Goal: Transaction & Acquisition: Purchase product/service

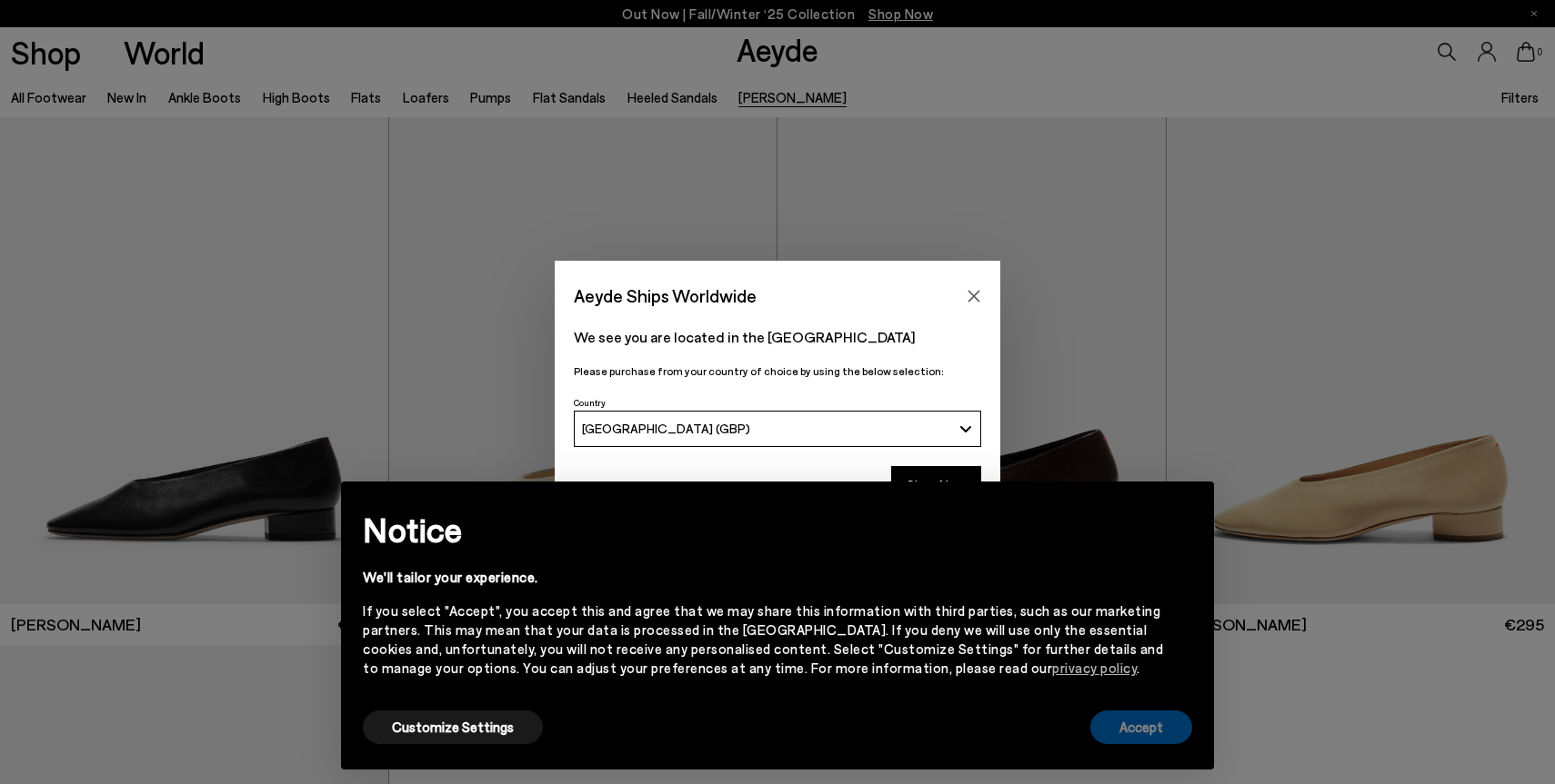
click at [1141, 726] on button "Accept" at bounding box center [1141, 728] width 102 height 34
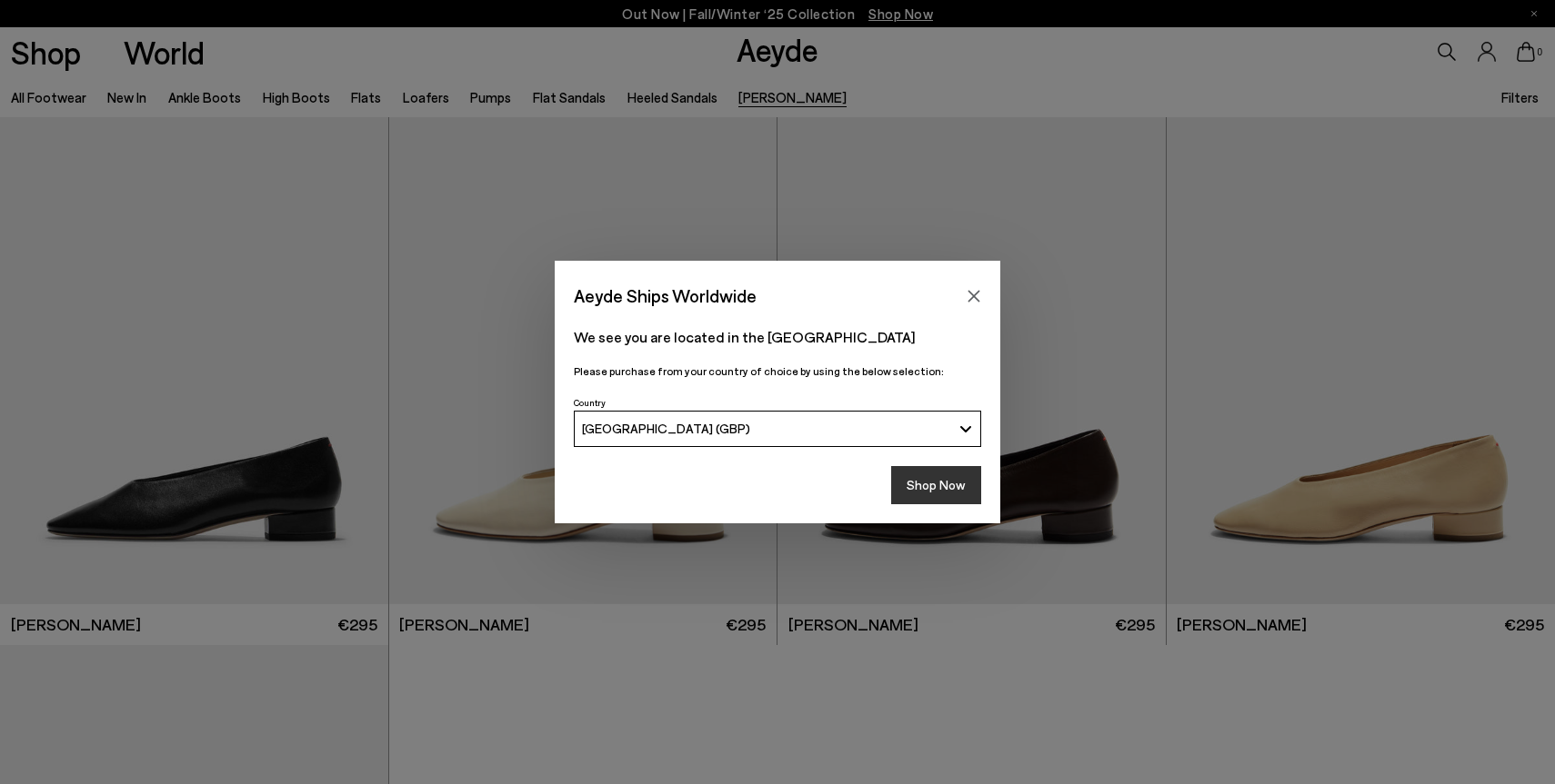
click at [948, 487] on button "Shop Now" at bounding box center [936, 485] width 90 height 39
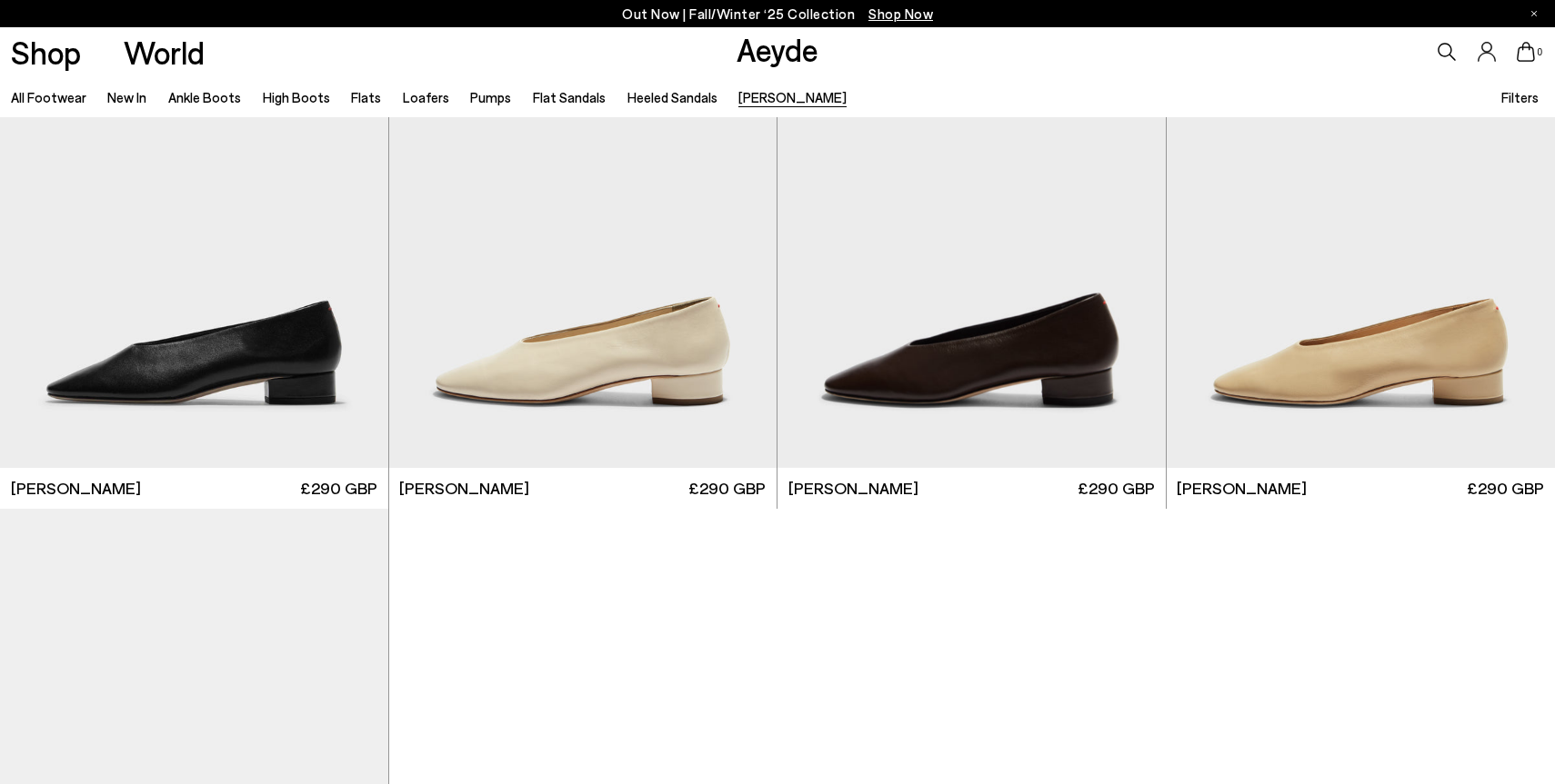
scroll to position [81, 0]
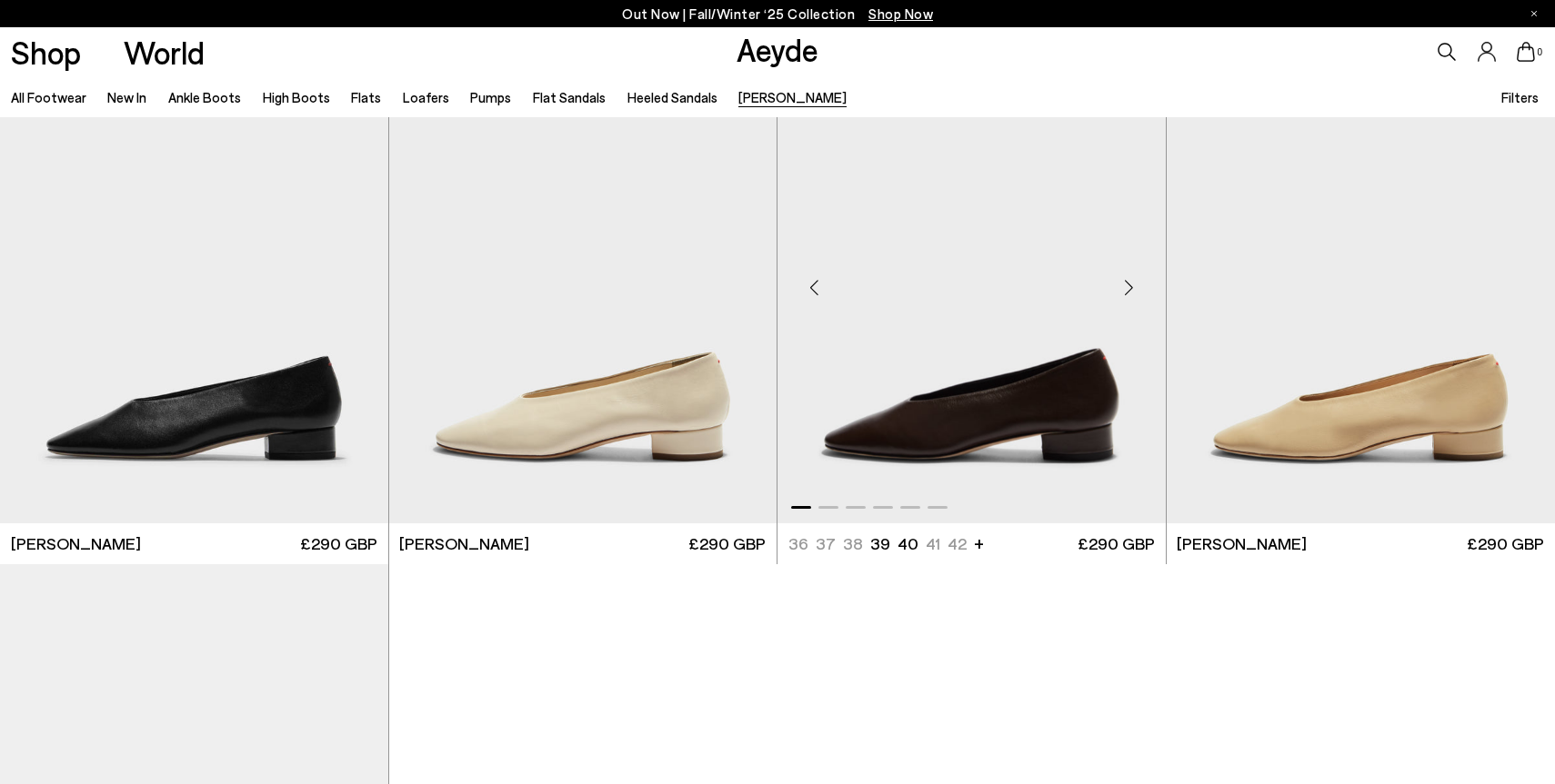
click at [1133, 285] on div "Next slide" at bounding box center [1129, 287] width 54 height 54
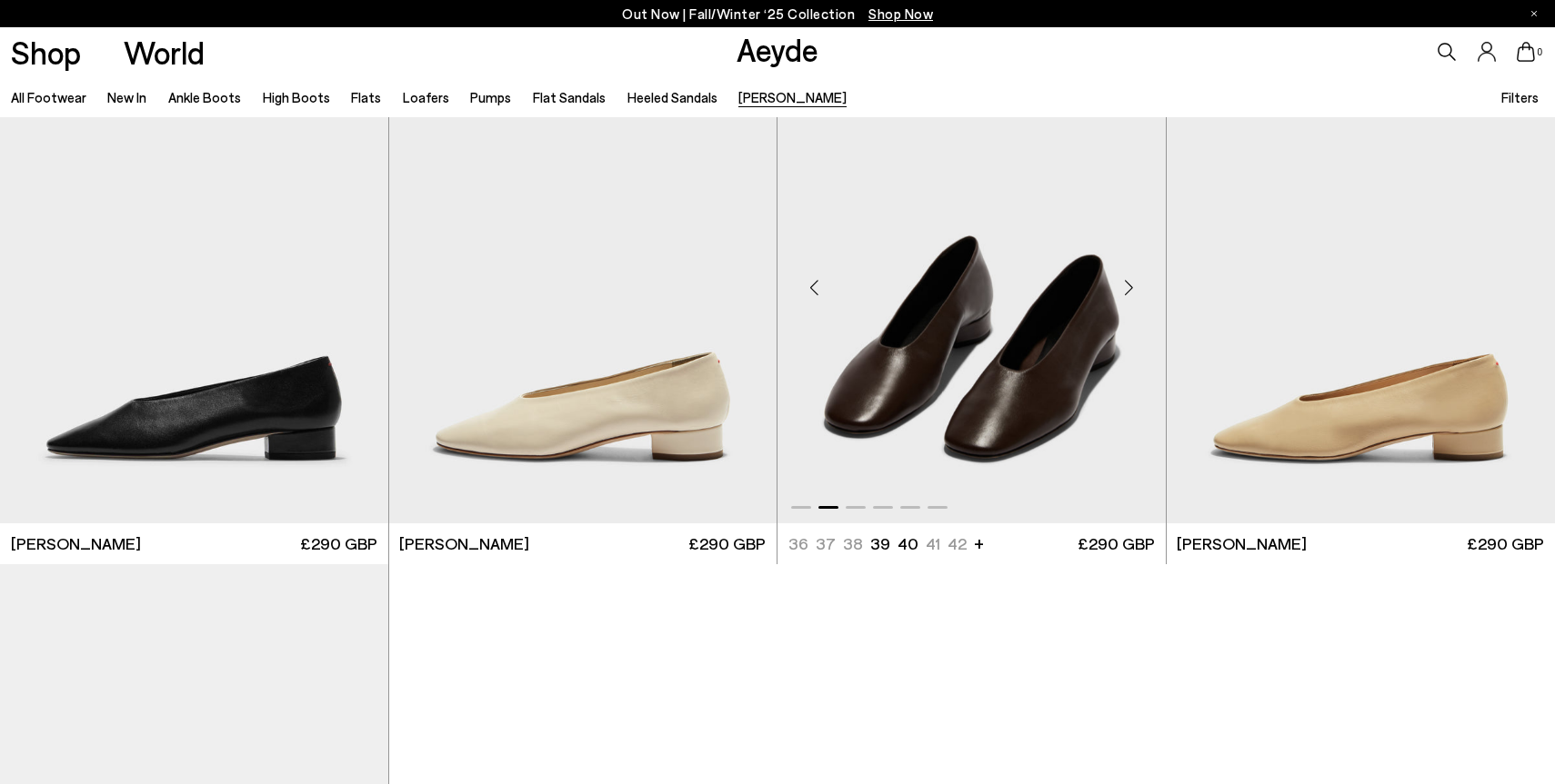
click at [1133, 285] on div "Next slide" at bounding box center [1129, 287] width 54 height 54
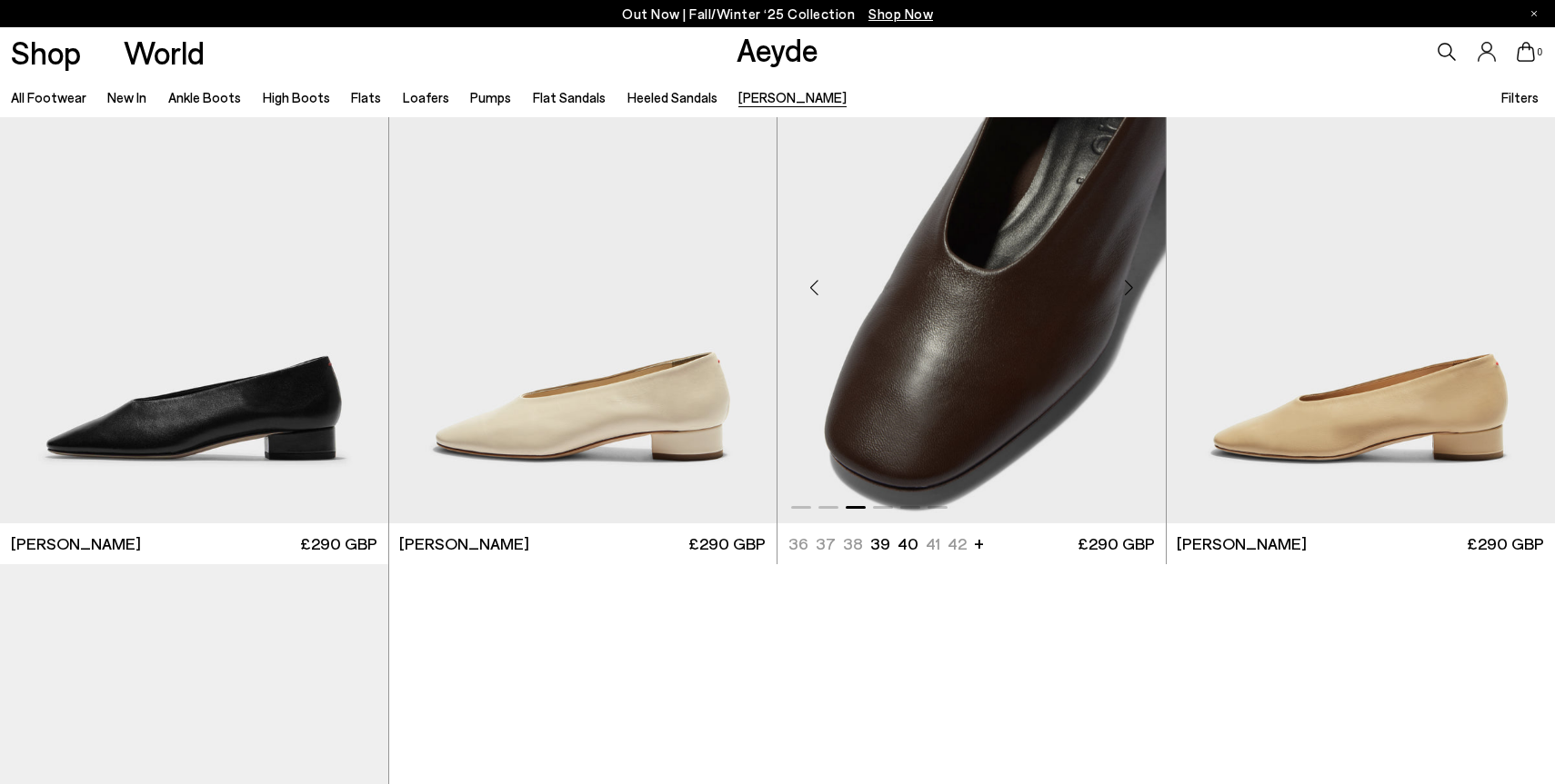
click at [1075, 328] on img "3 / 6" at bounding box center [972, 280] width 388 height 487
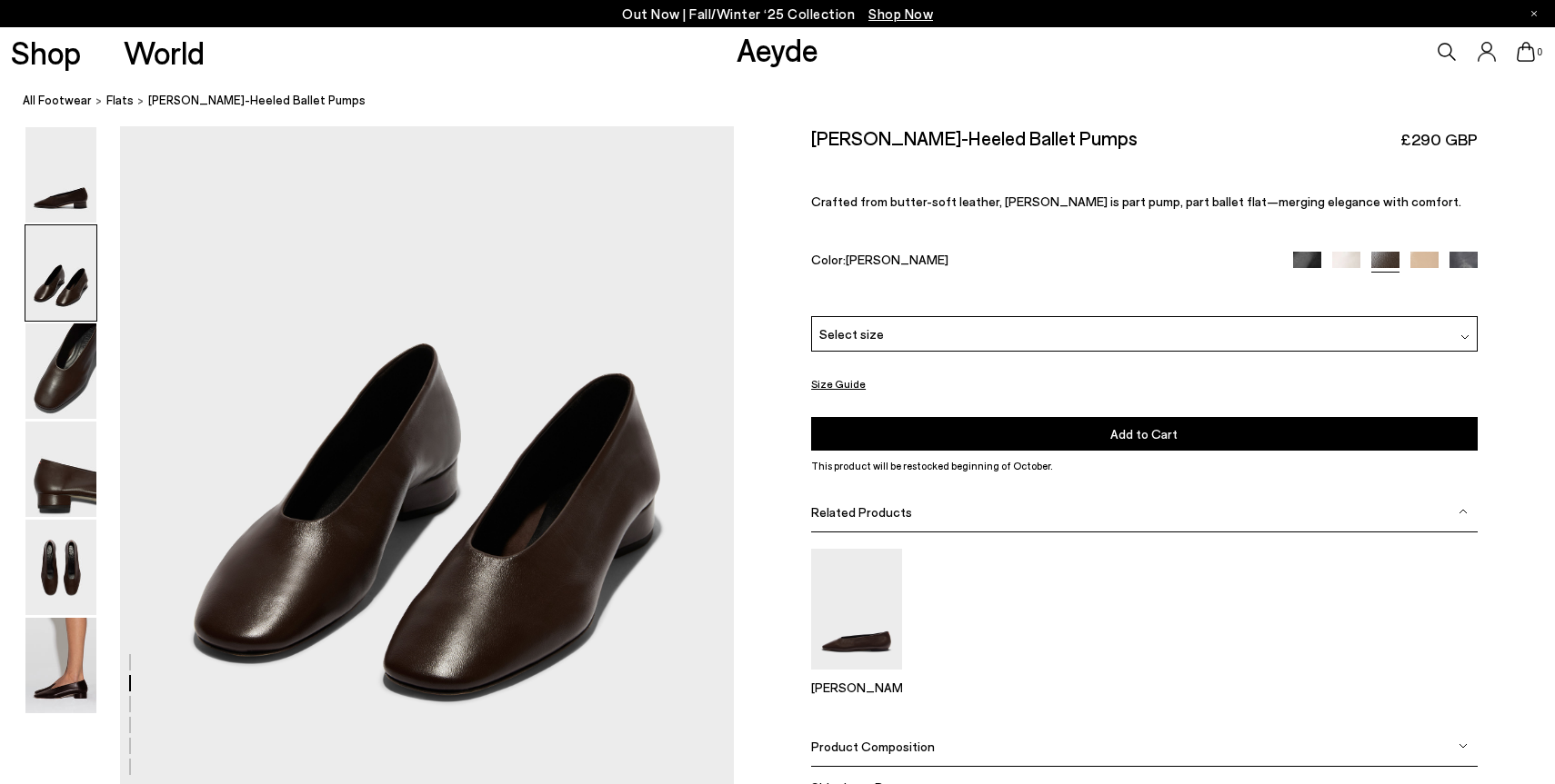
scroll to position [942, 0]
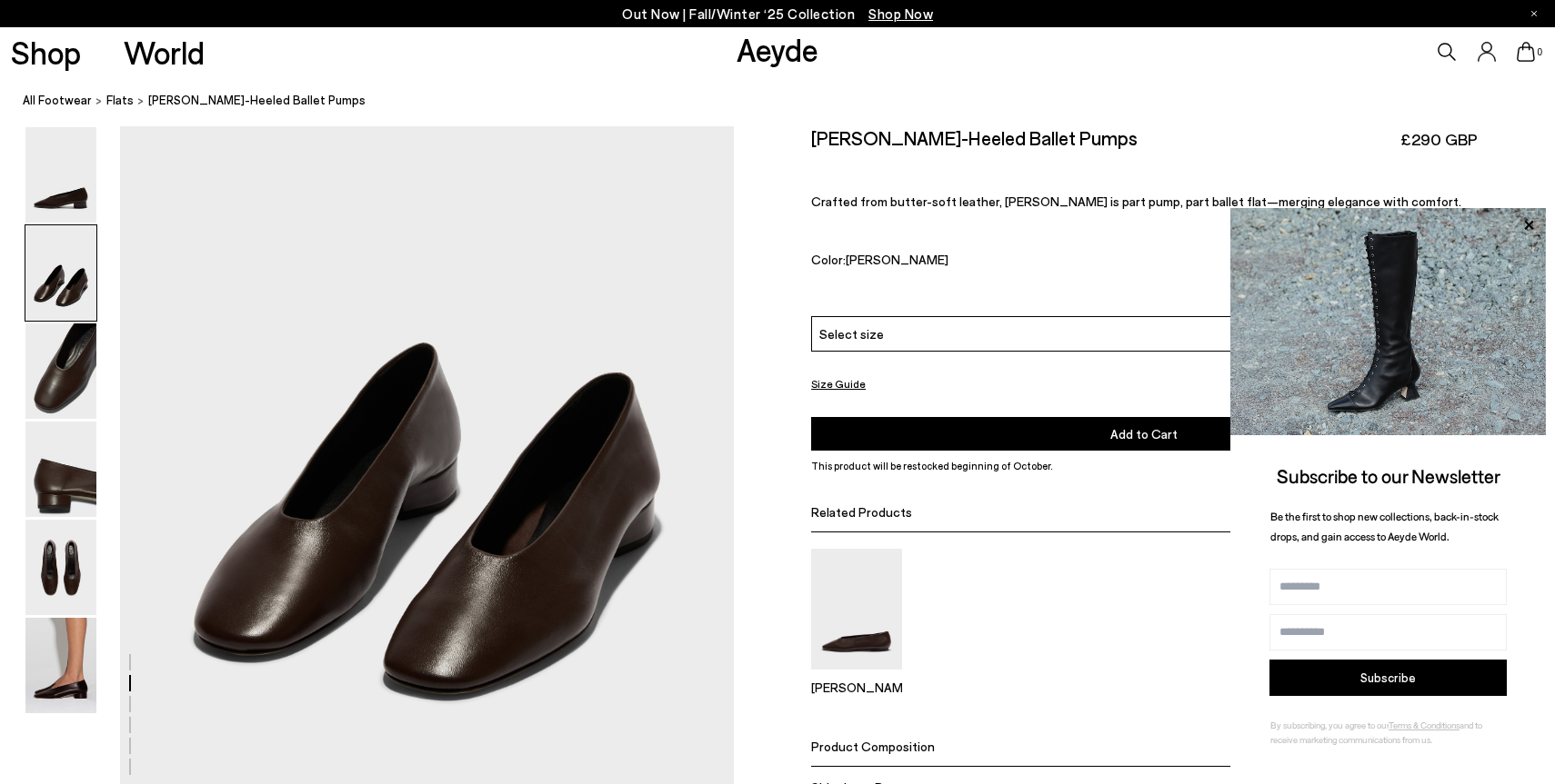
click at [933, 326] on div "Select size" at bounding box center [1144, 335] width 666 height 36
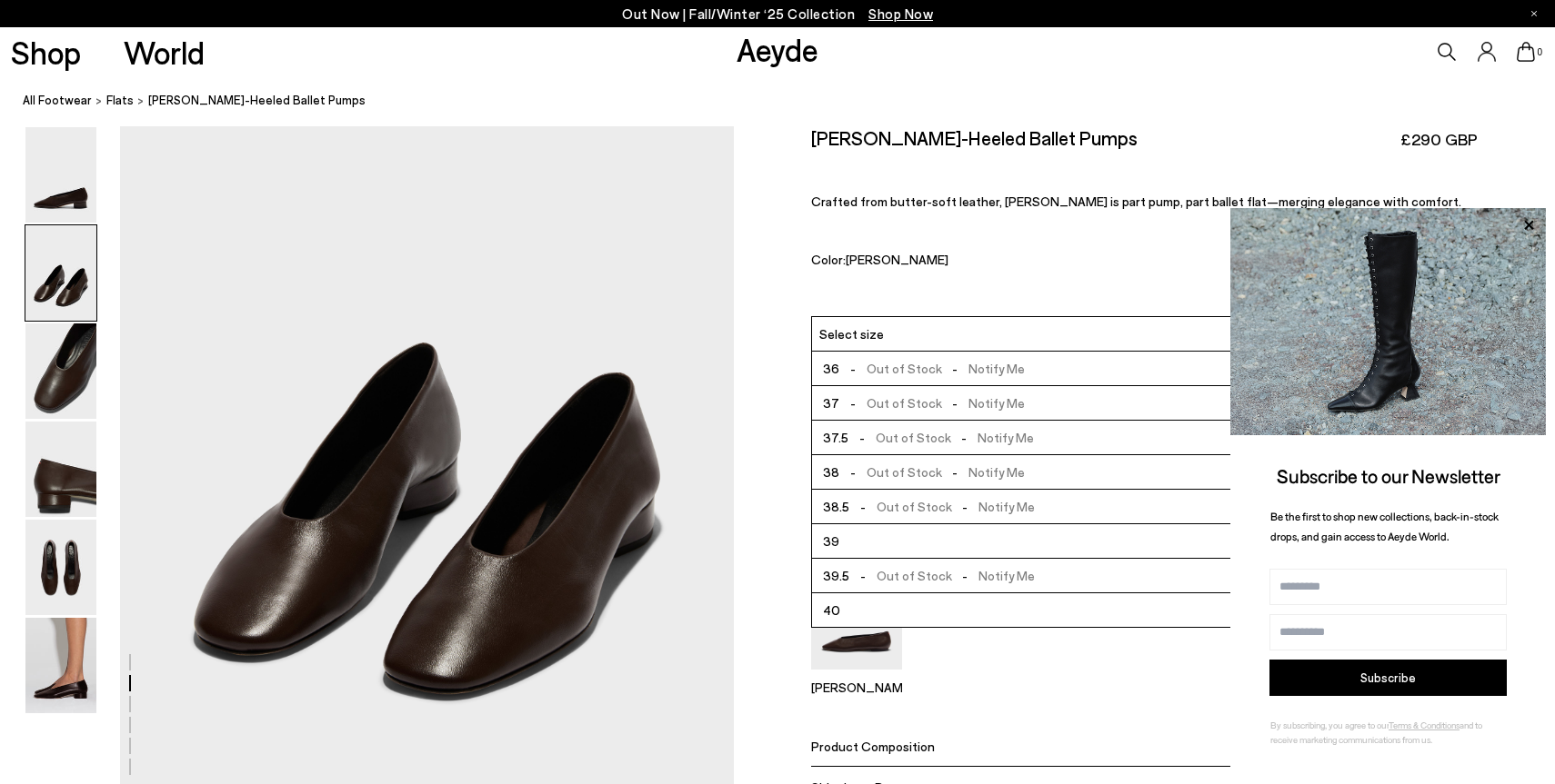
click at [1125, 131] on div "Delia Low-Heeled Ballet Pumps £290 GBP" at bounding box center [1144, 139] width 666 height 25
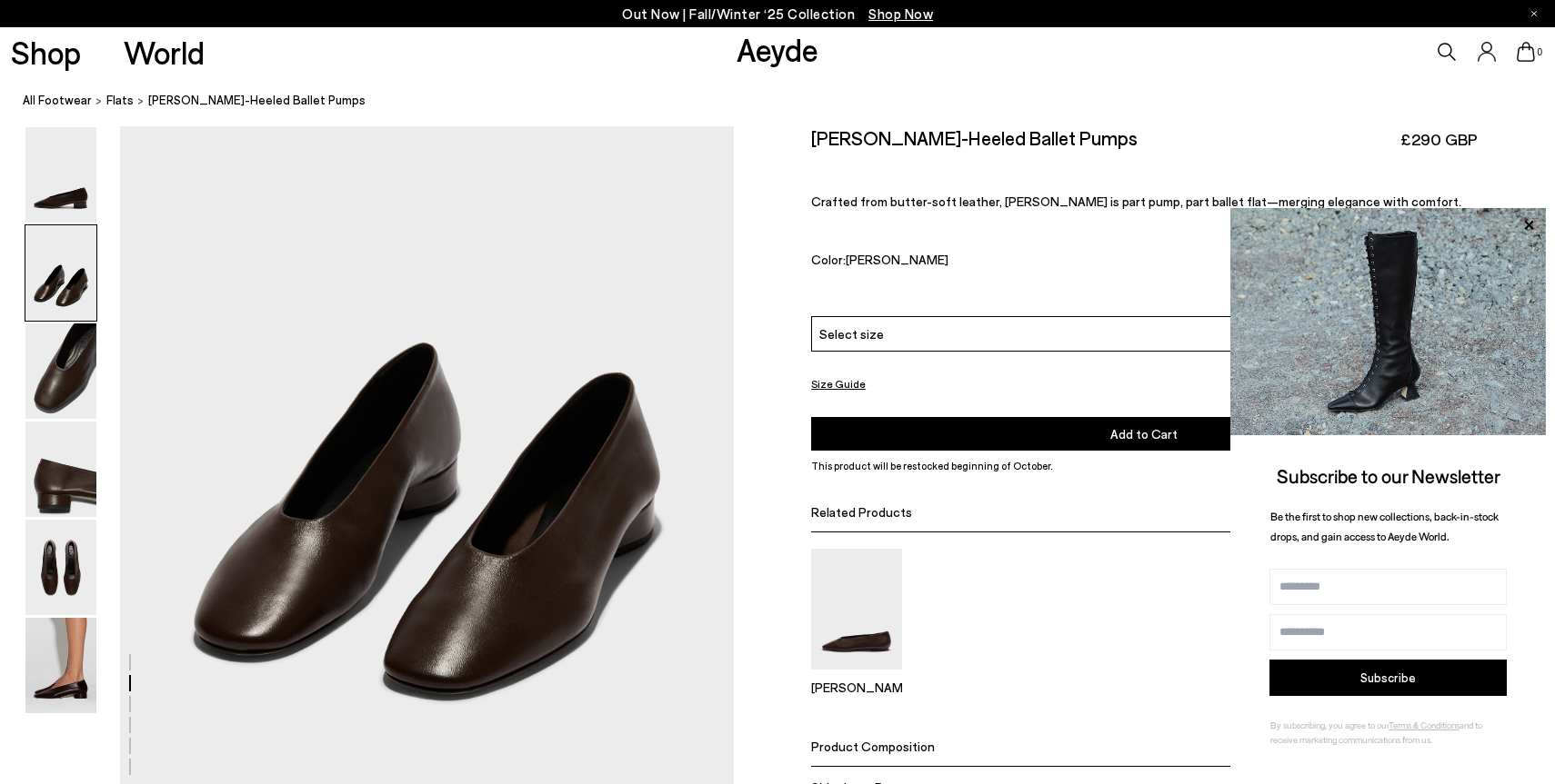
click at [895, 285] on div "Delia Low-Heeled Ballet Pumps £290 GBP Crafted from butter-soft leather, Delia …" at bounding box center [1144, 222] width 666 height 190
click at [1531, 225] on icon at bounding box center [1529, 226] width 24 height 24
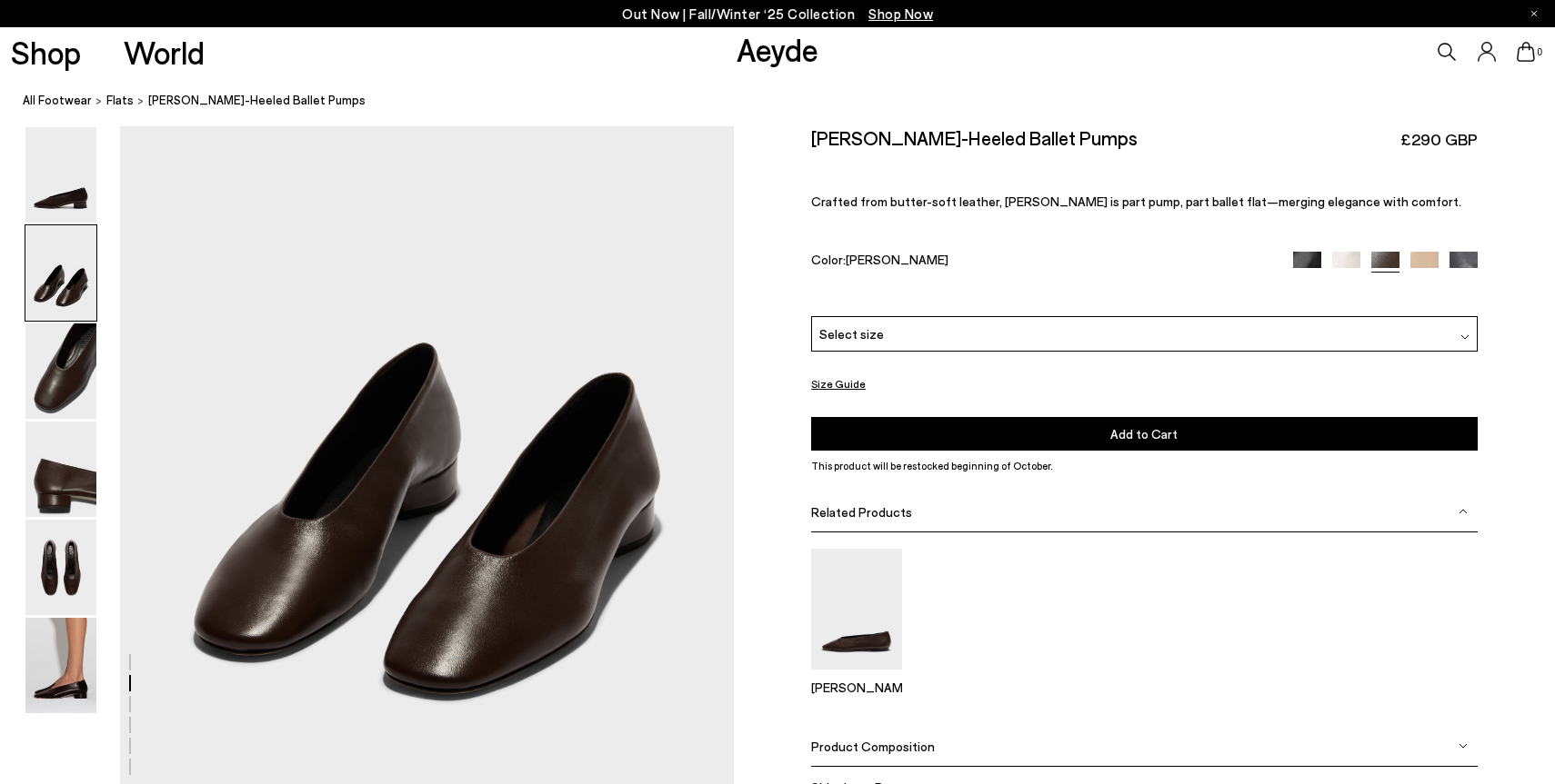
click at [1388, 262] on img at bounding box center [1386, 265] width 28 height 28
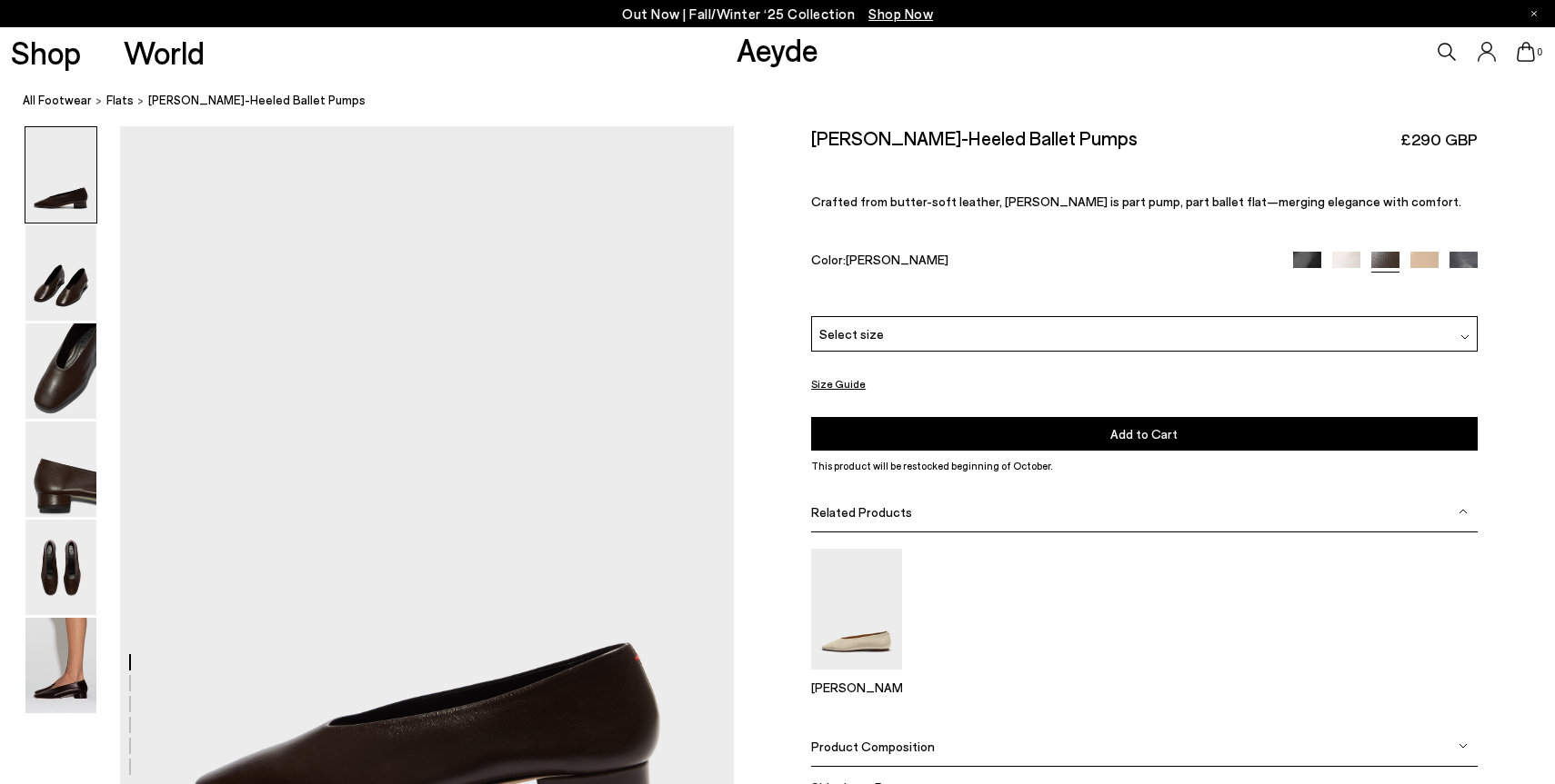
click at [1382, 330] on div "Select size" at bounding box center [1144, 335] width 666 height 36
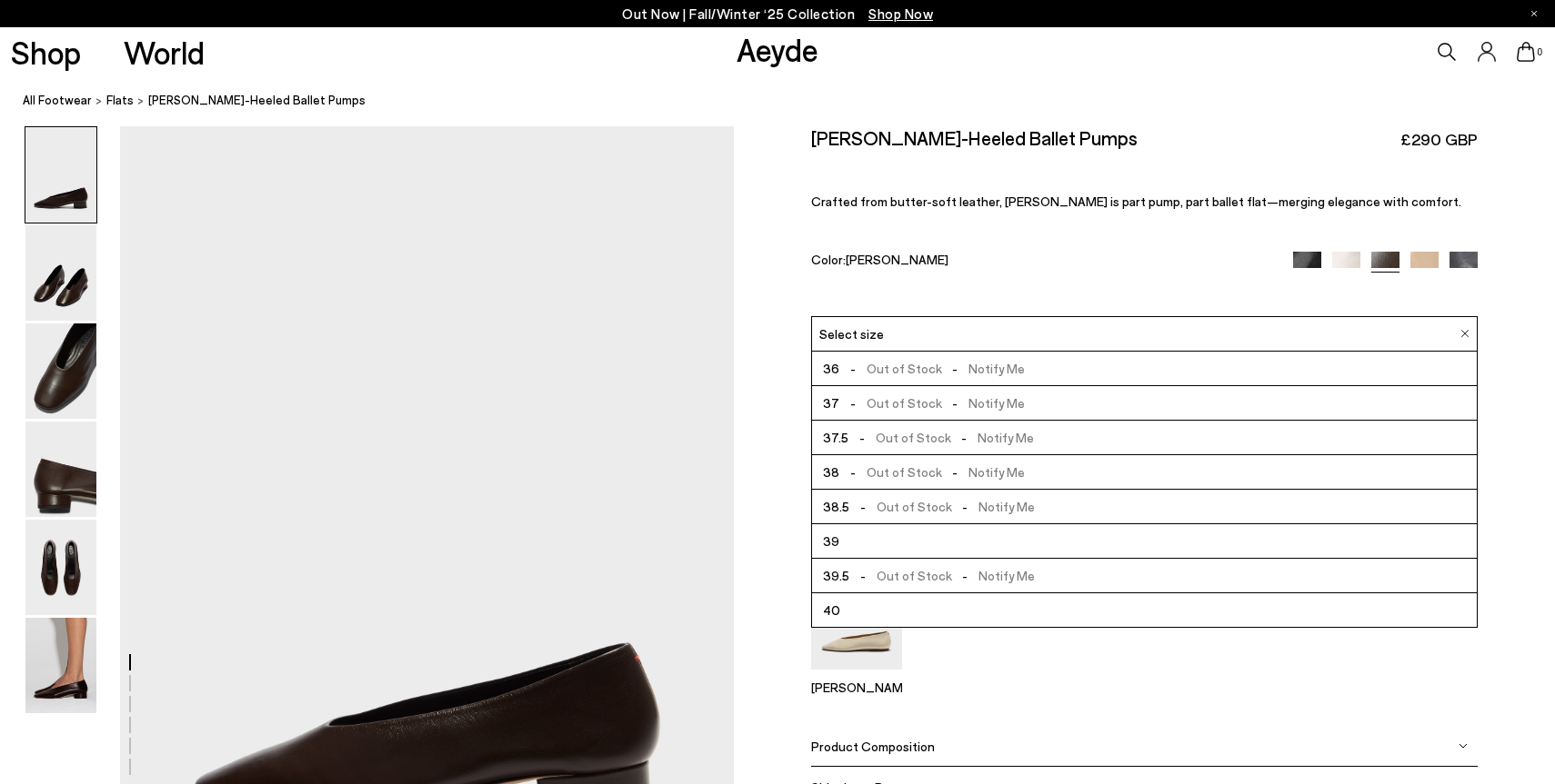
click at [1303, 258] on img at bounding box center [1307, 265] width 28 height 28
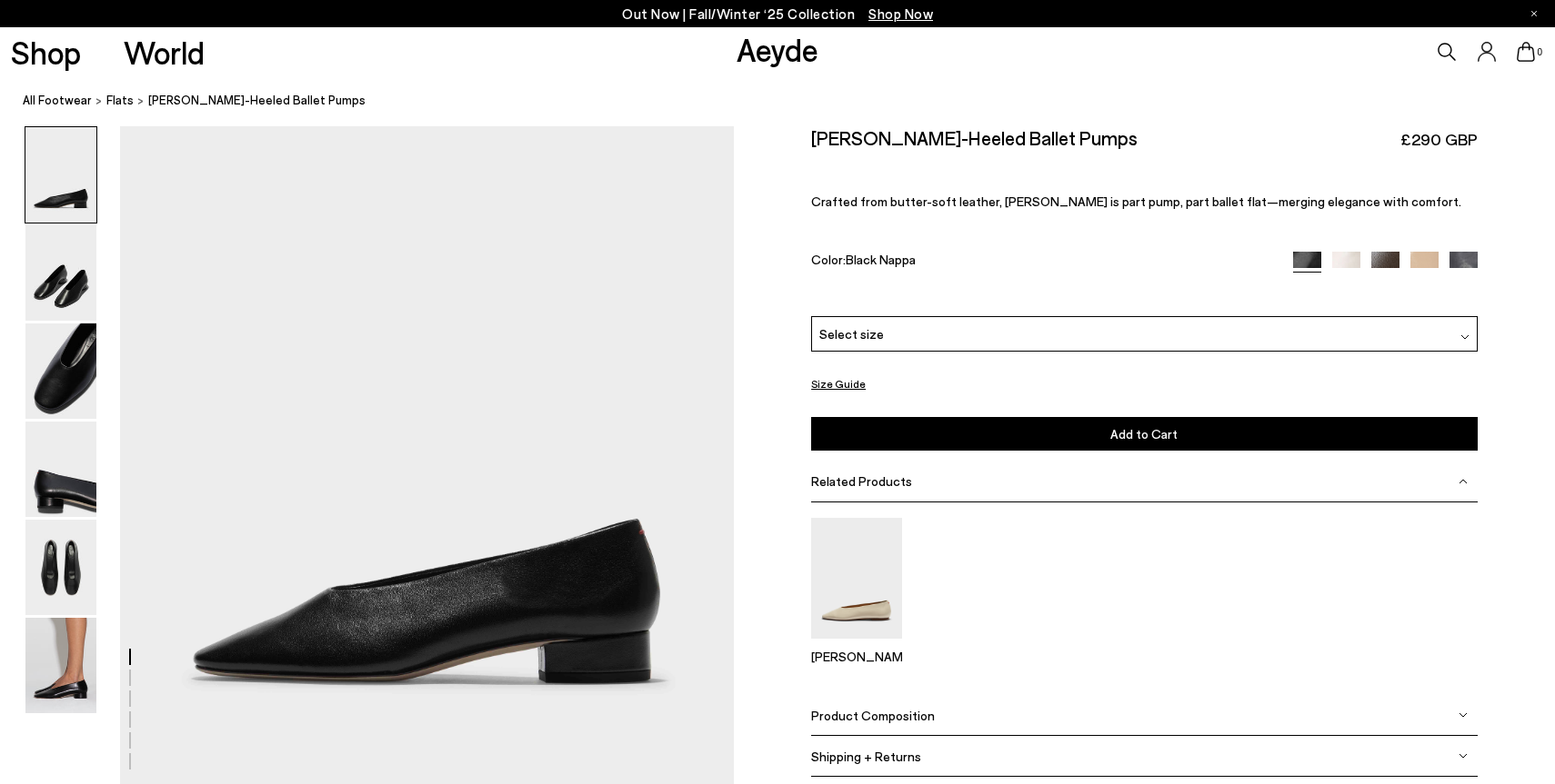
click at [1343, 256] on img at bounding box center [1346, 265] width 28 height 28
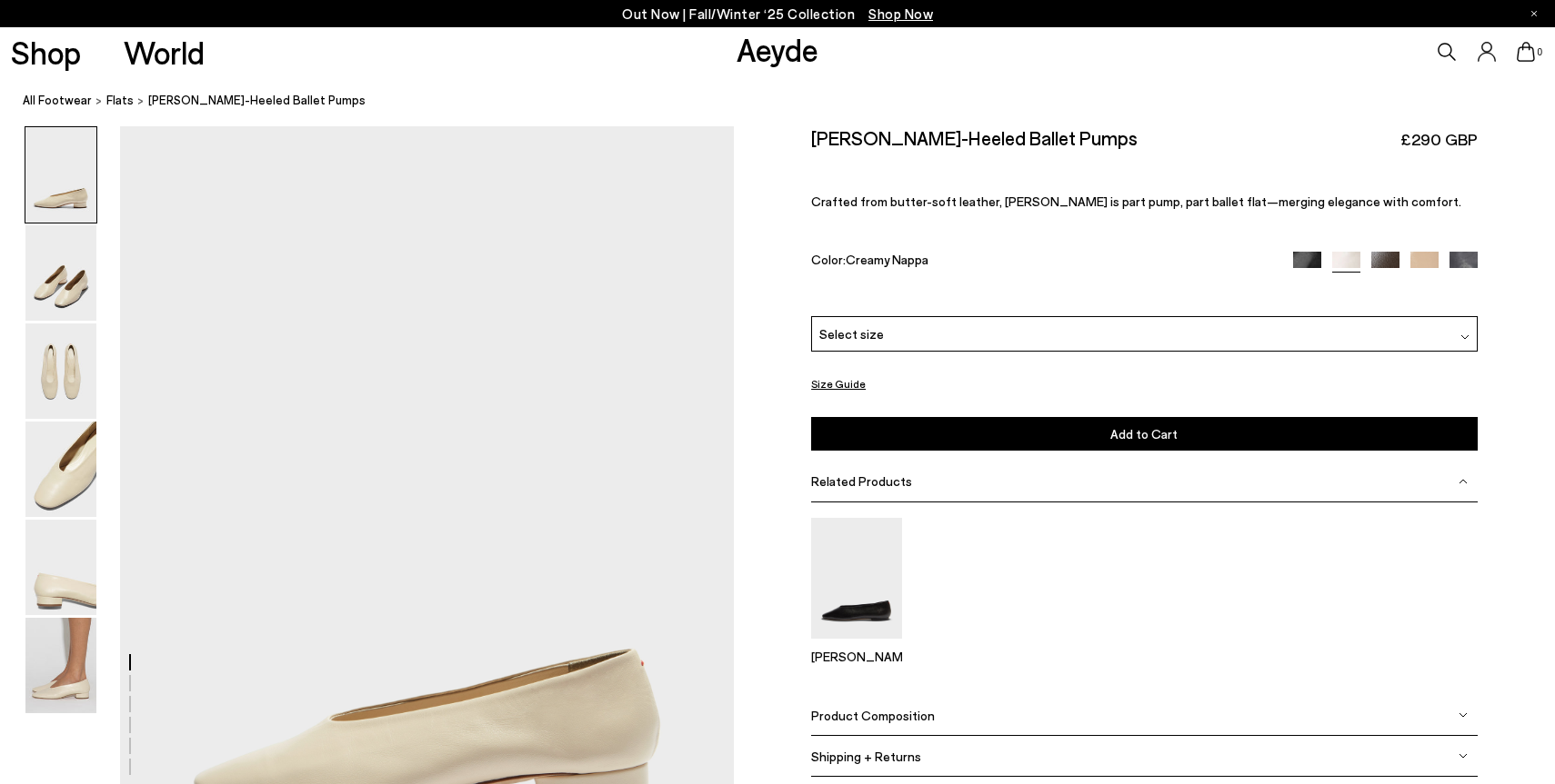
click at [1386, 259] on img at bounding box center [1386, 265] width 28 height 28
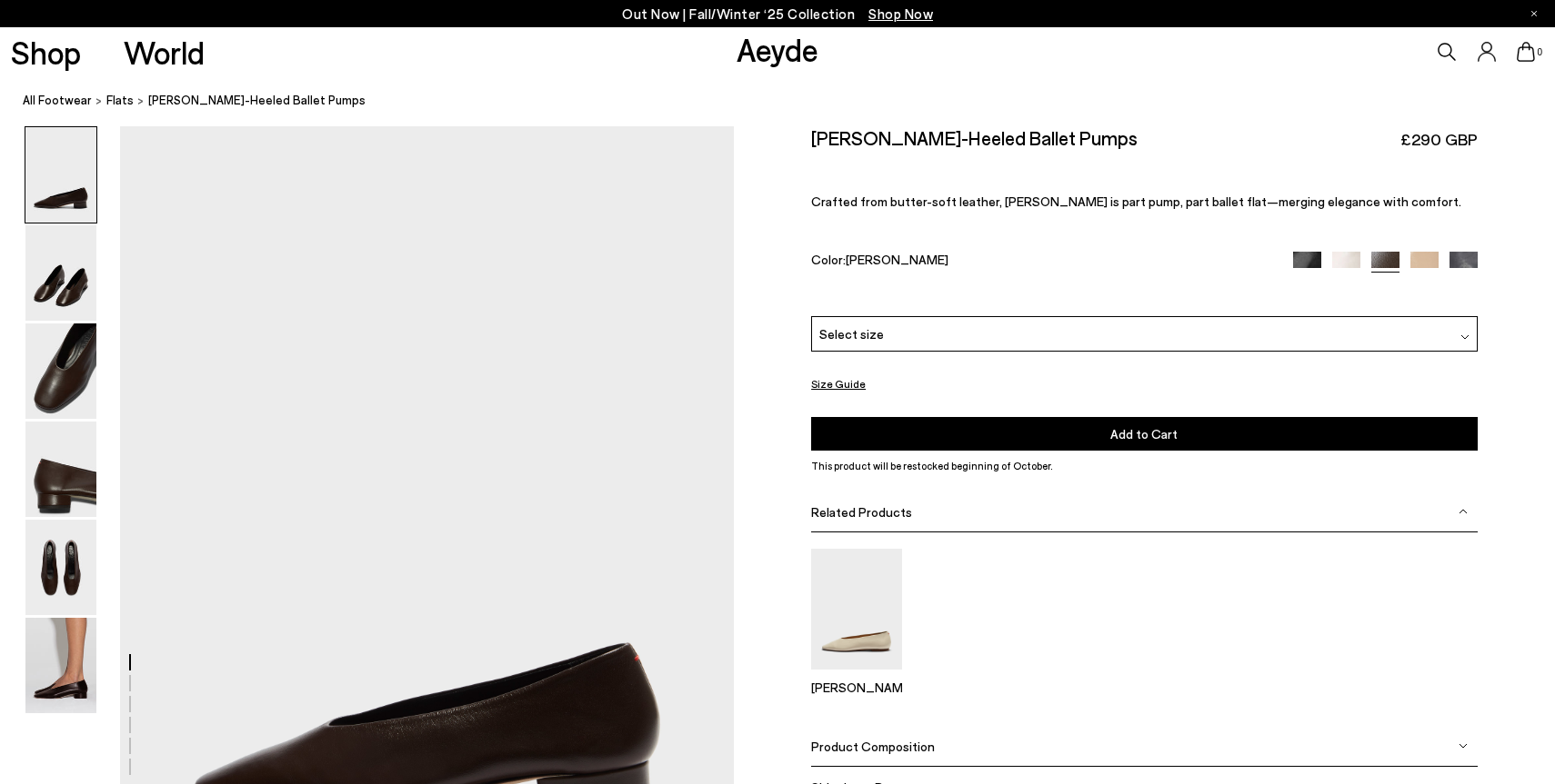
click at [1427, 267] on img at bounding box center [1424, 265] width 28 height 28
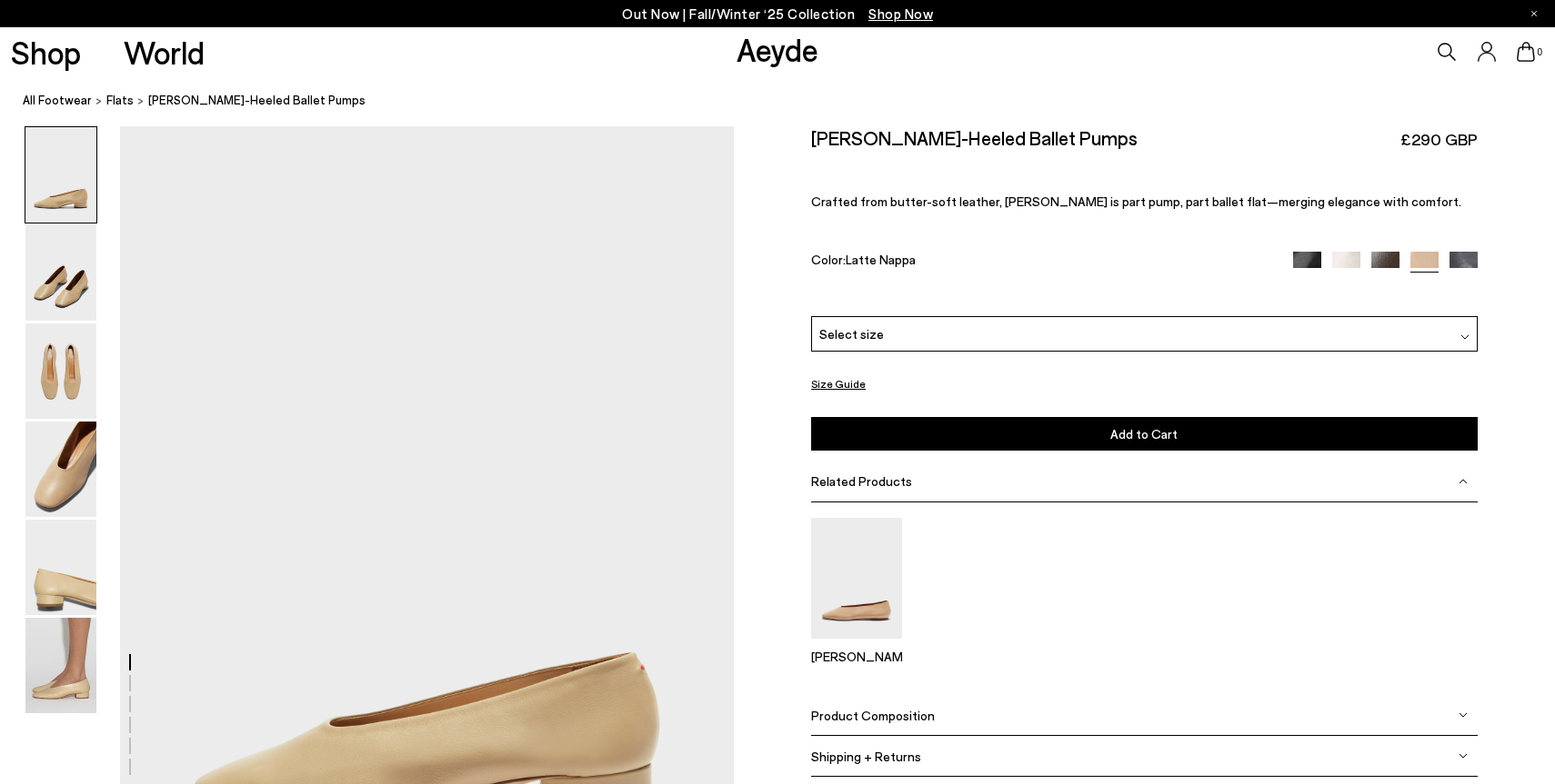
click at [1380, 260] on img at bounding box center [1386, 265] width 28 height 28
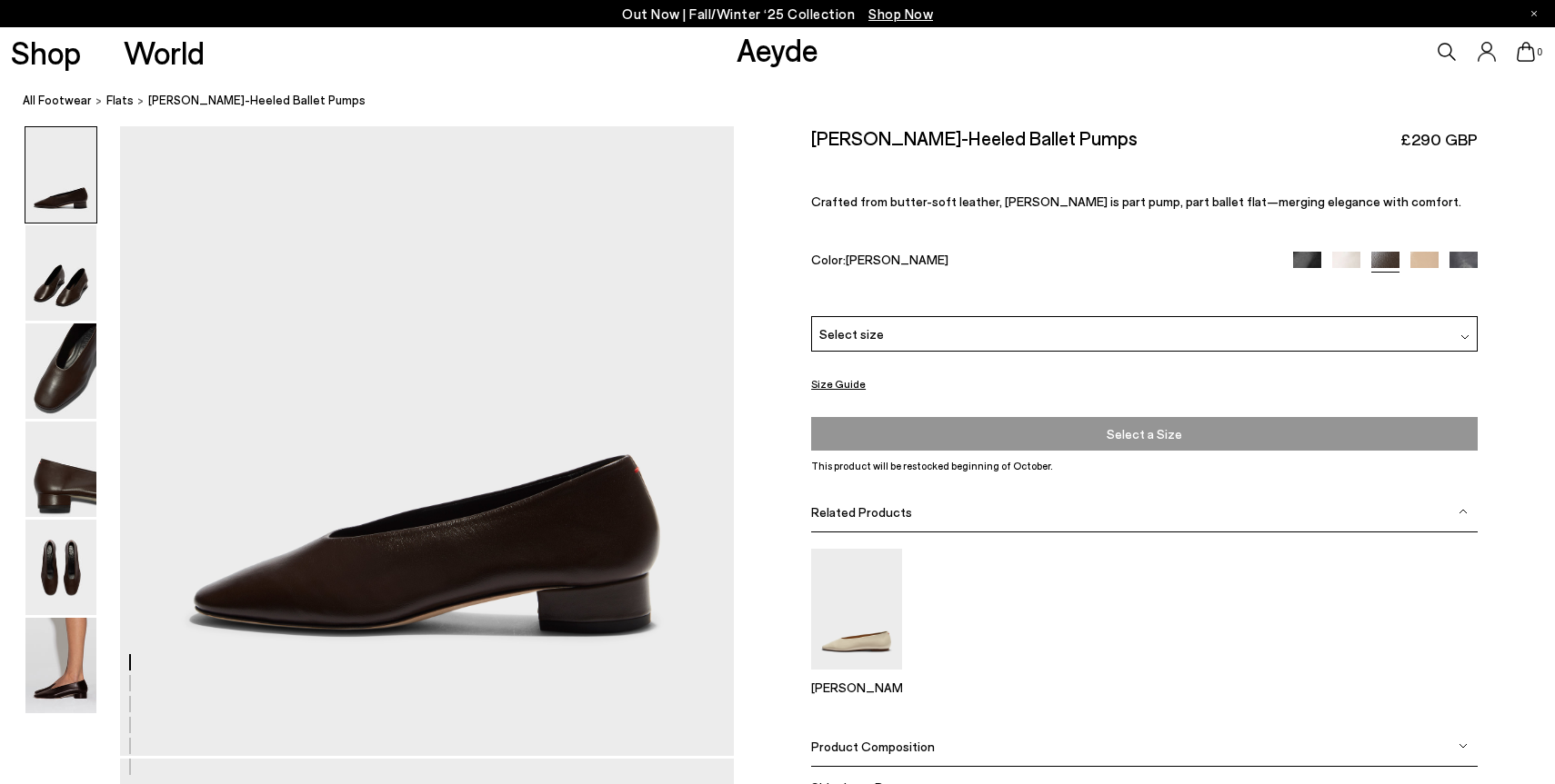
scroll to position [189, 0]
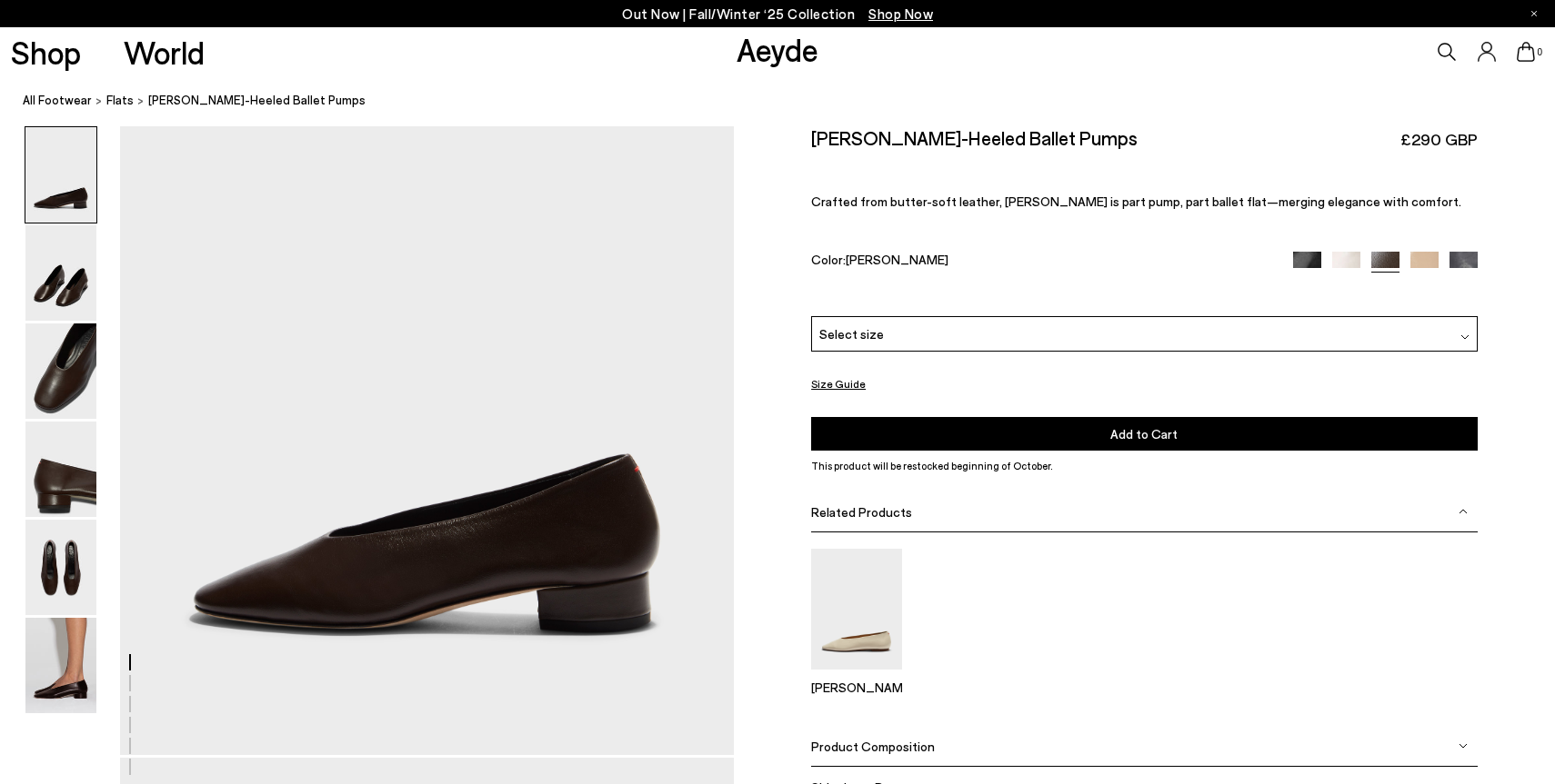
click at [1095, 328] on div "Select size" at bounding box center [1144, 335] width 666 height 36
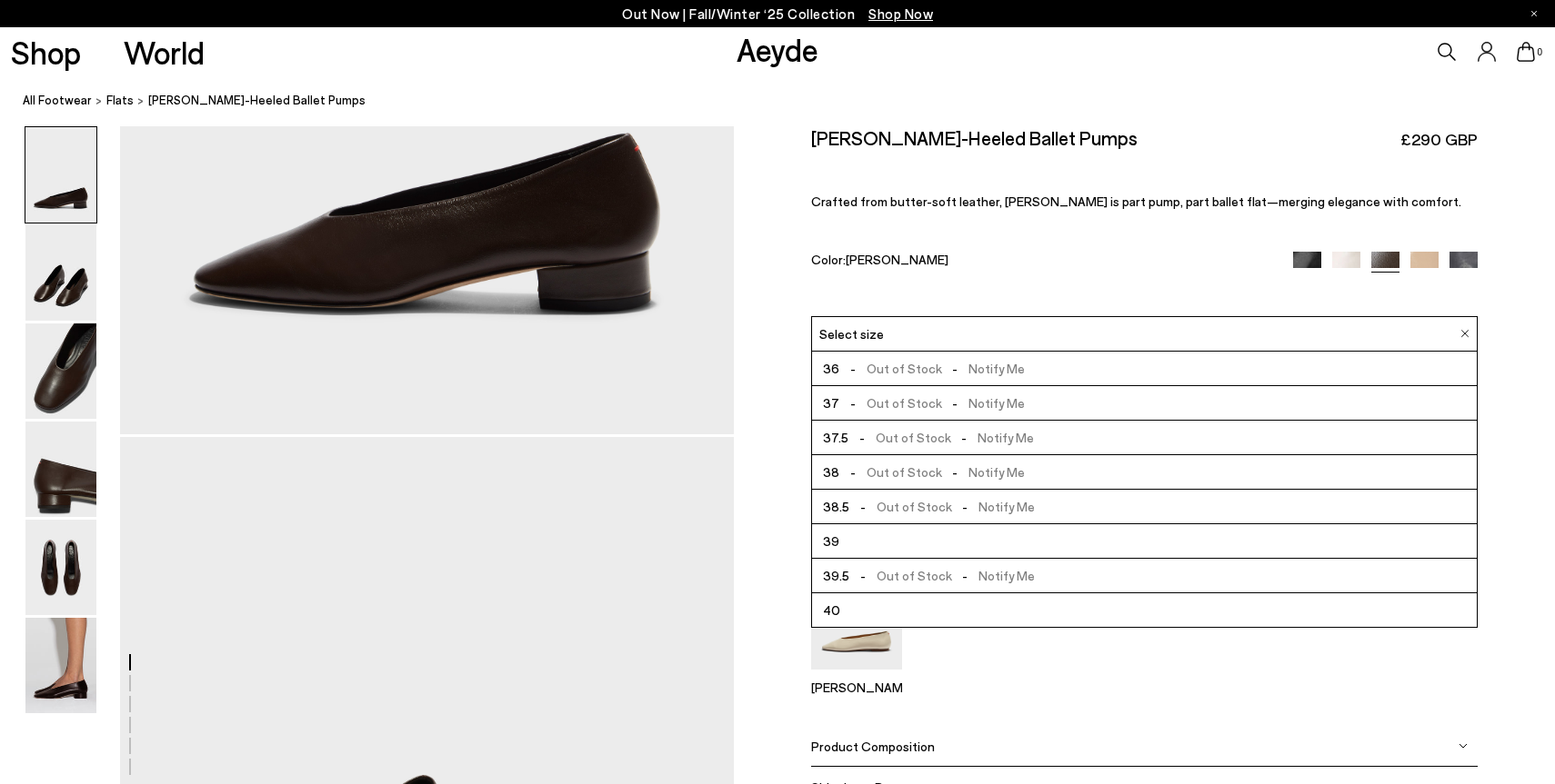
scroll to position [539, 0]
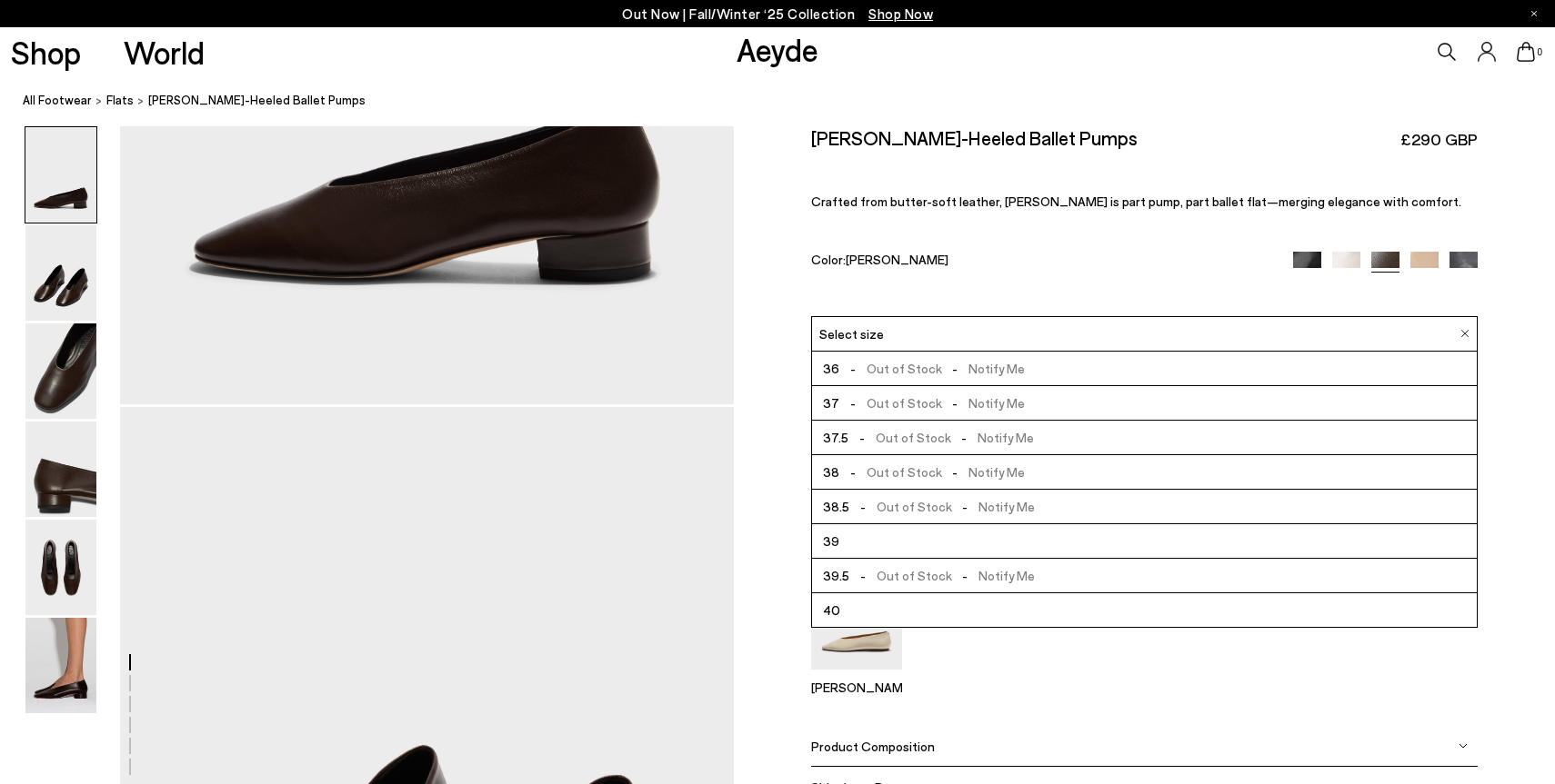
click at [1090, 687] on div "[PERSON_NAME]" at bounding box center [1144, 630] width 666 height 161
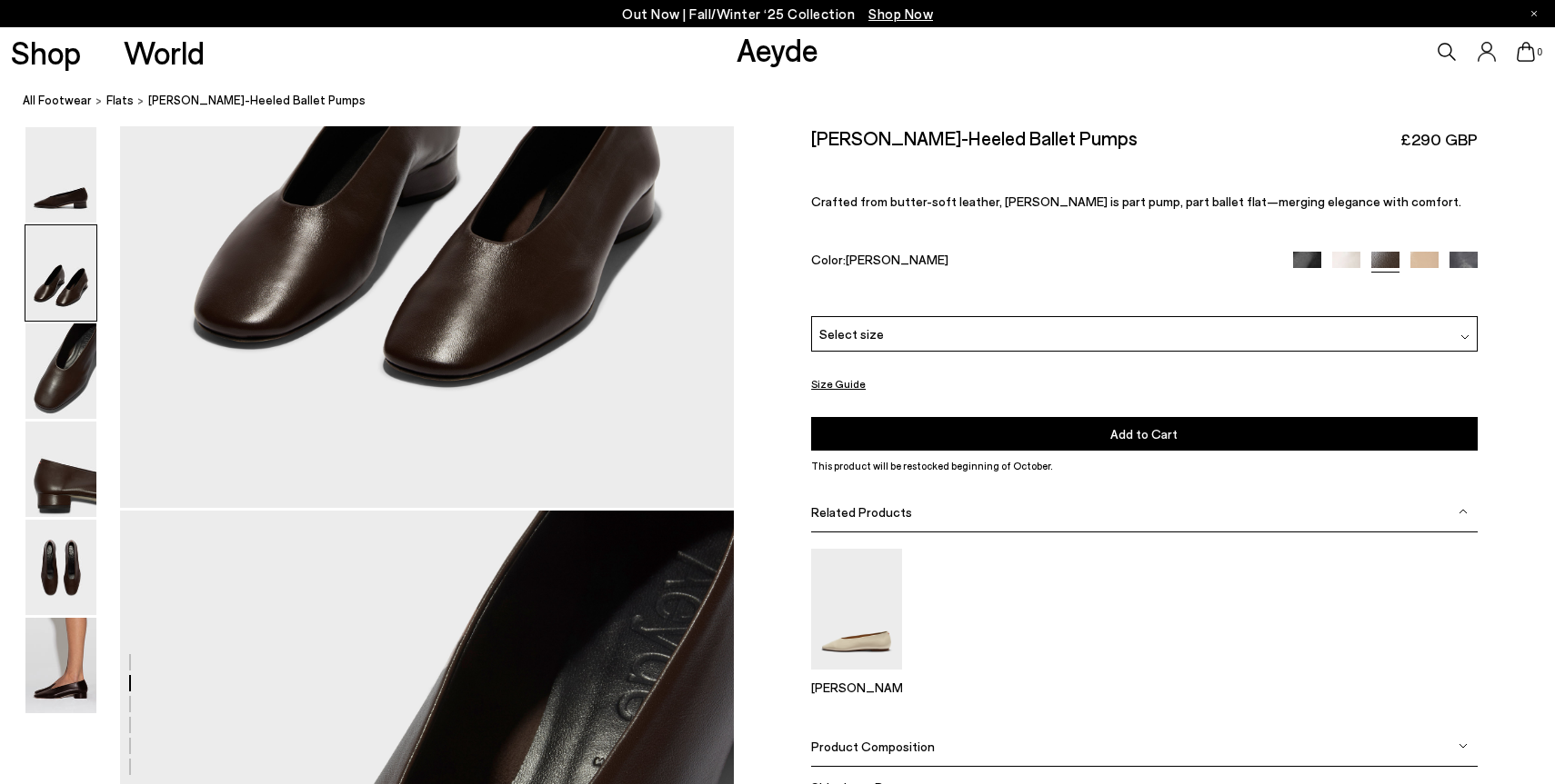
scroll to position [1277, 0]
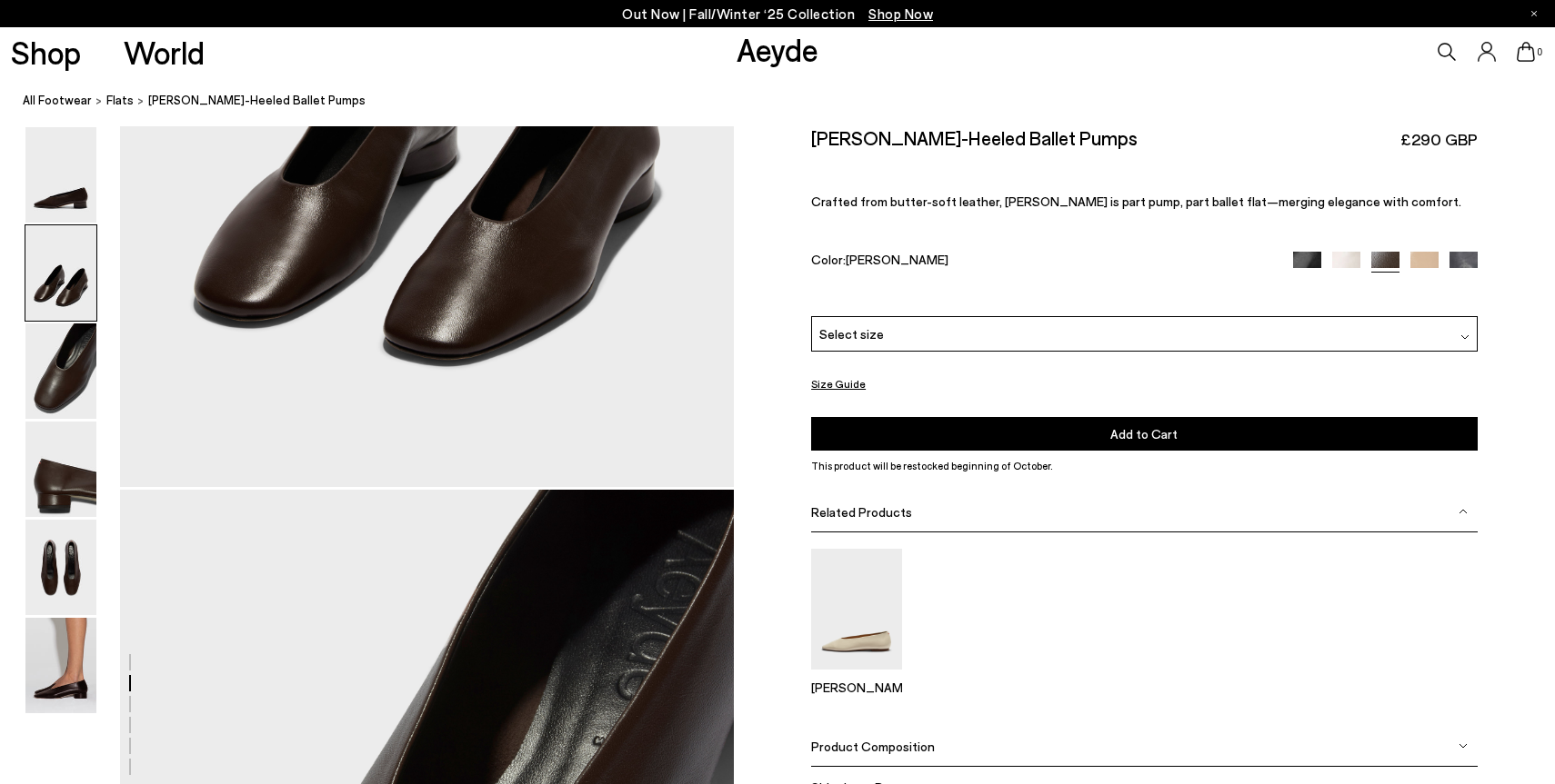
click at [844, 384] on button "Size Guide" at bounding box center [838, 383] width 54 height 23
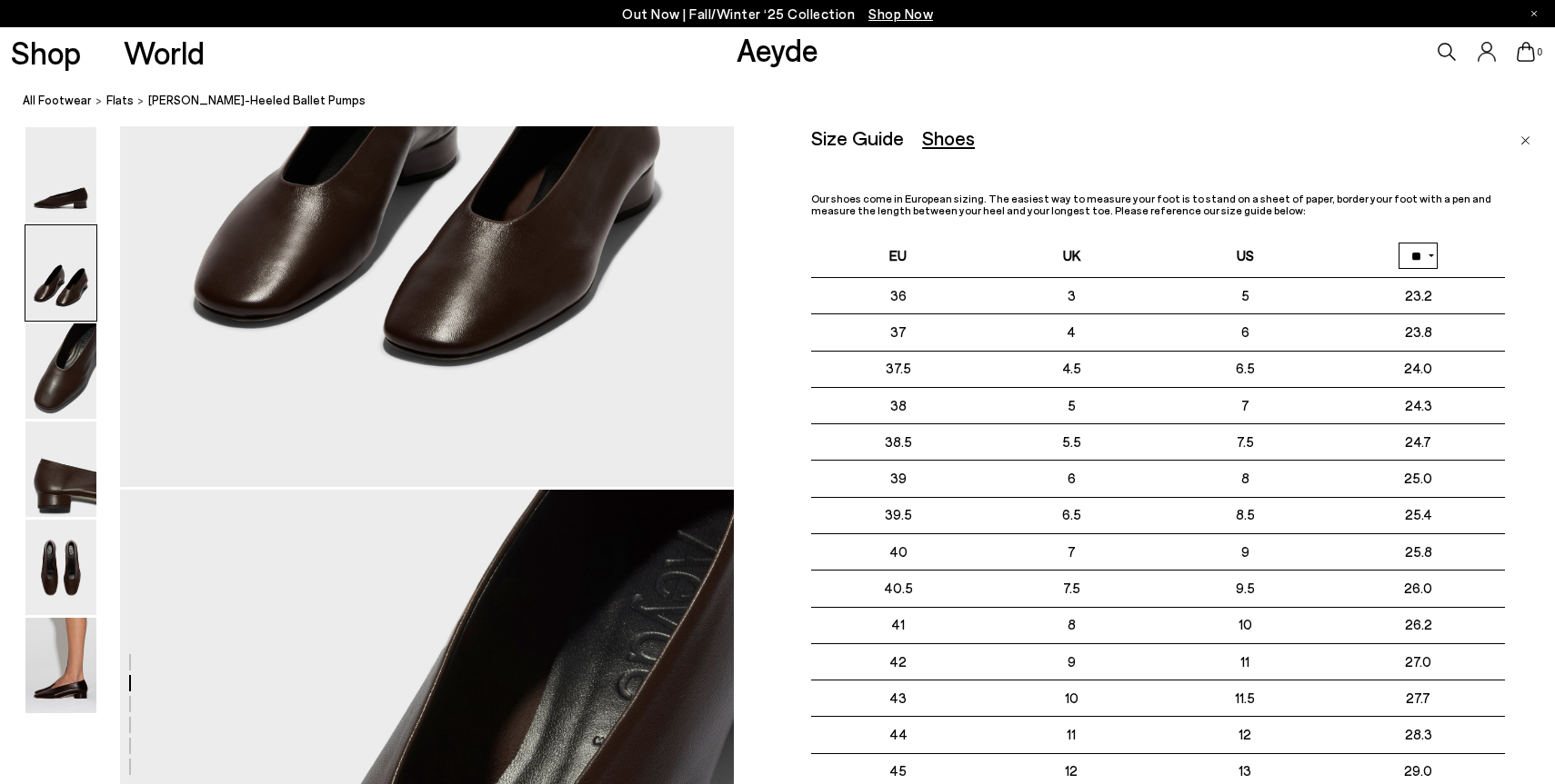
click at [1525, 140] on img "Close" at bounding box center [1525, 141] width 10 height 9
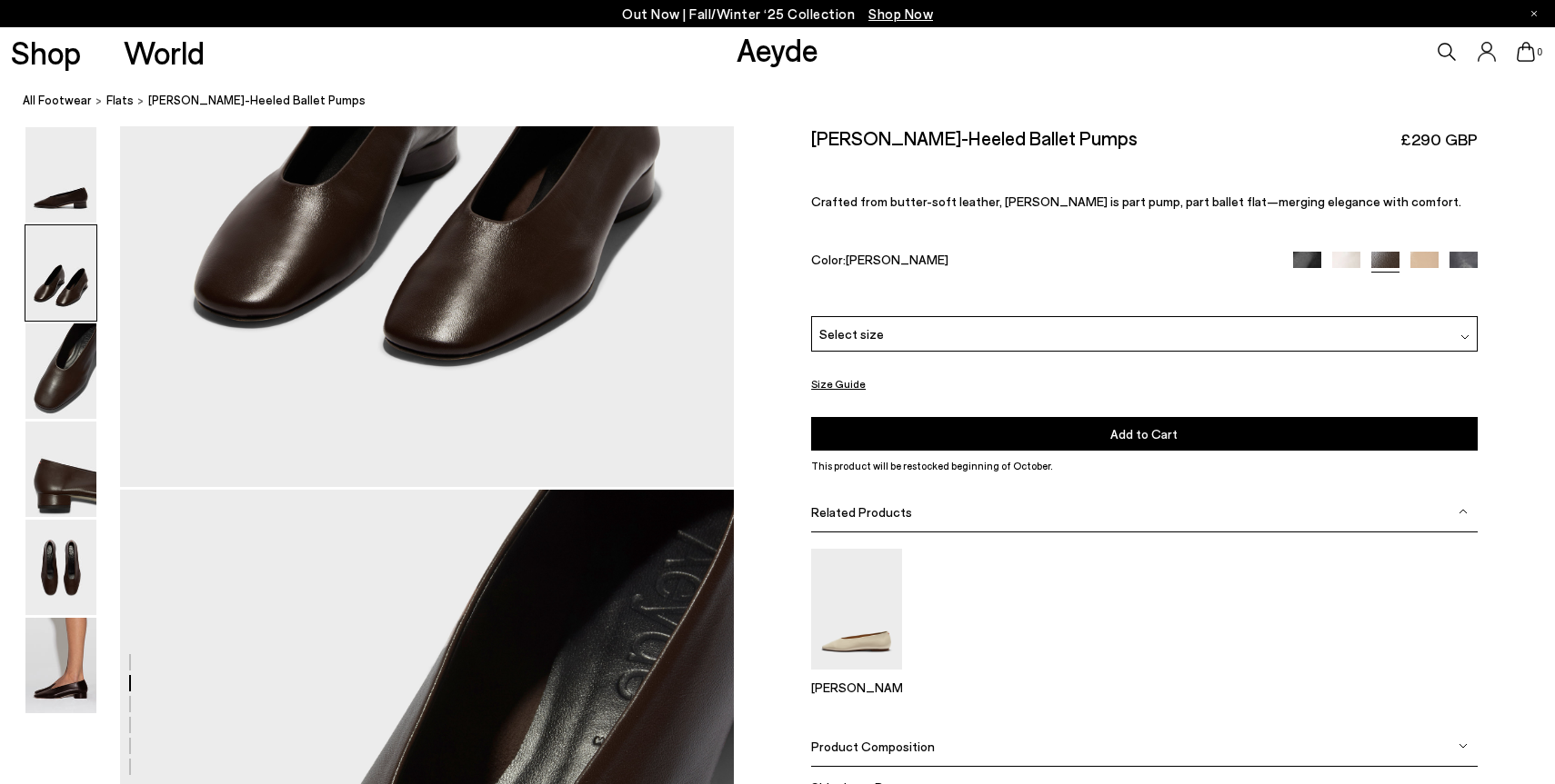
click at [1218, 332] on div "Select size" at bounding box center [1144, 335] width 666 height 36
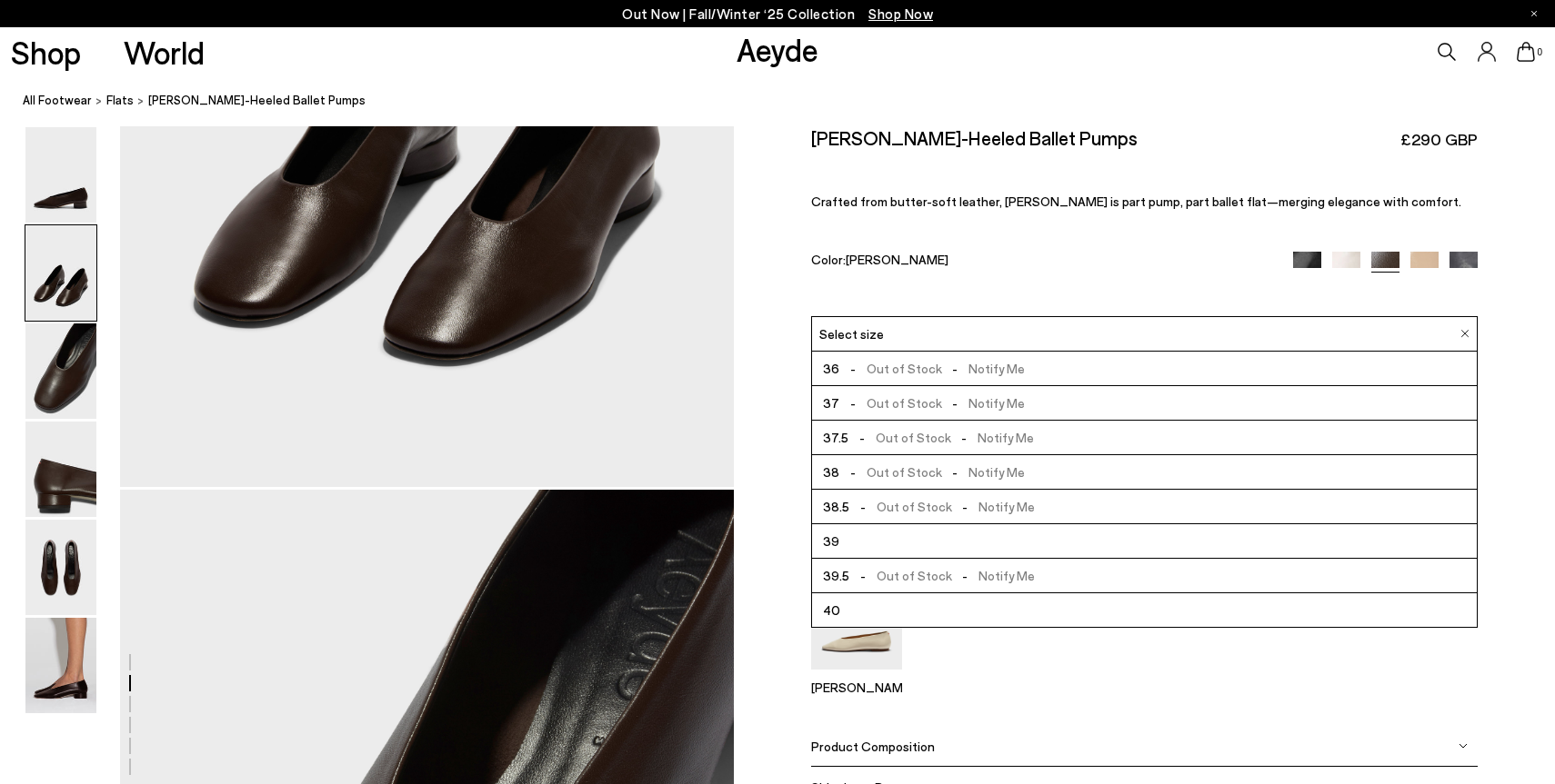
click at [1102, 251] on div "Color: Moka Nappa" at bounding box center [1042, 261] width 462 height 21
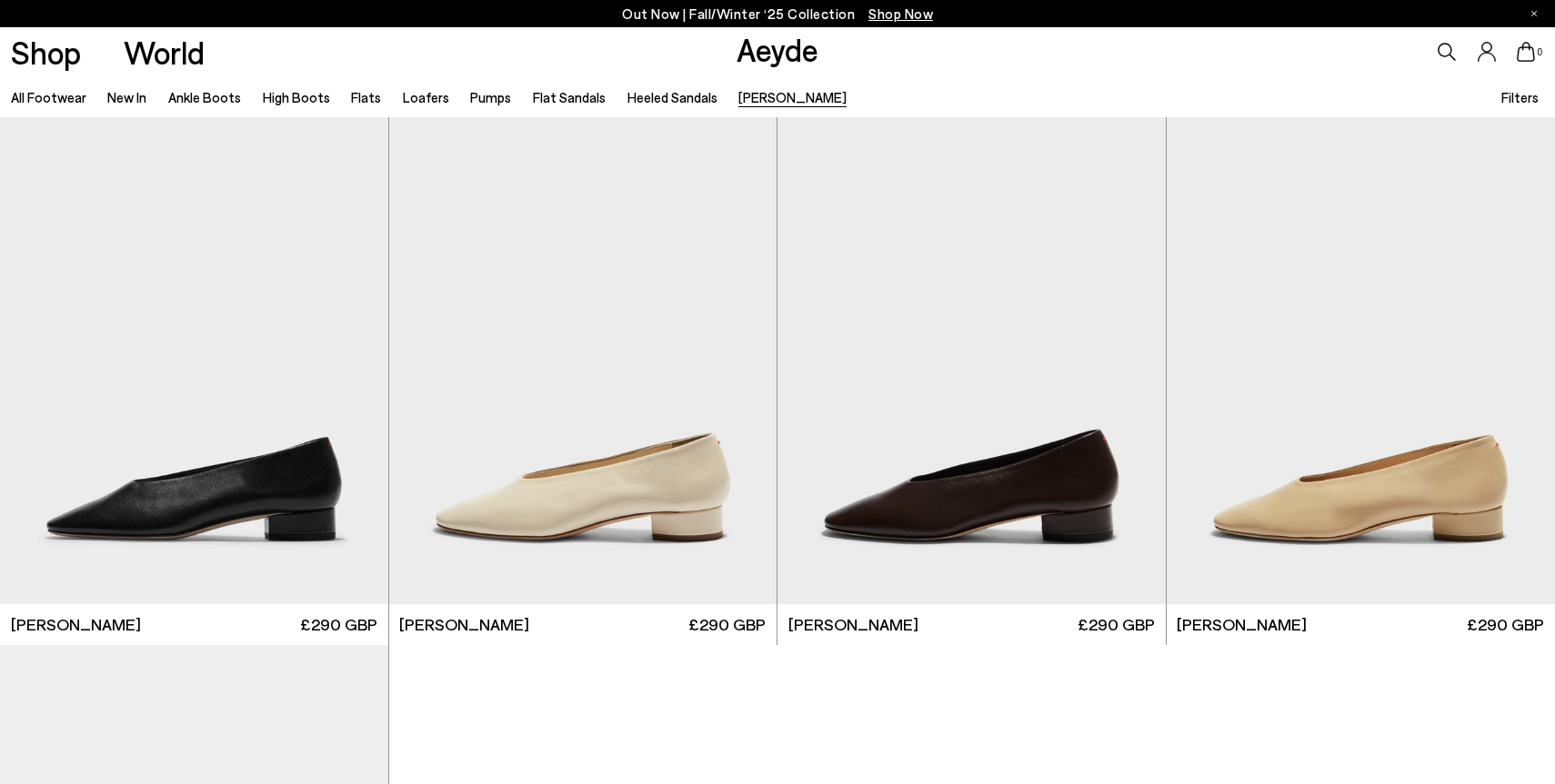
scroll to position [81, 0]
